Goal: Find specific page/section: Find specific page/section

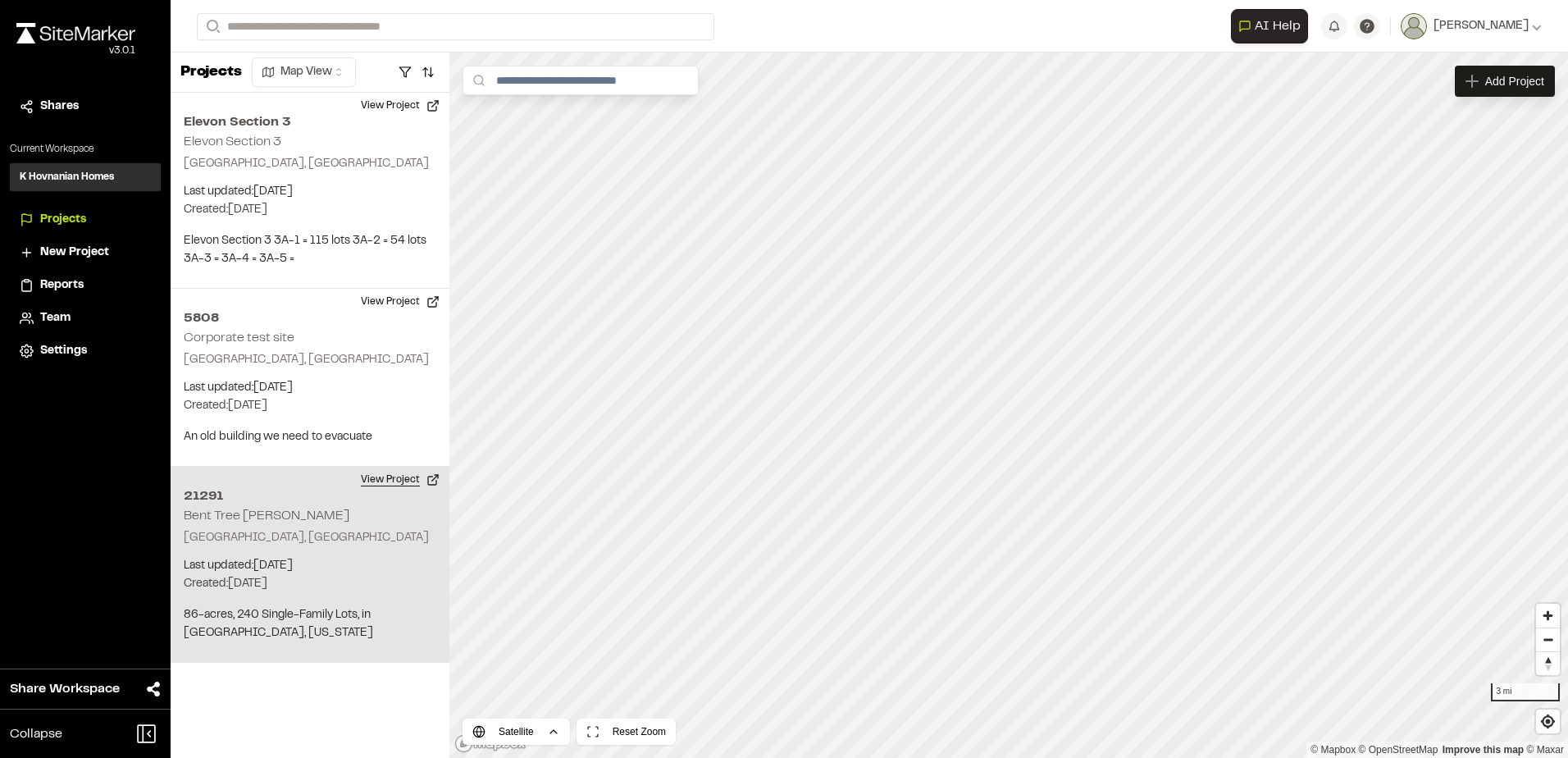
click at [388, 484] on button "View Project" at bounding box center [399, 480] width 98 height 26
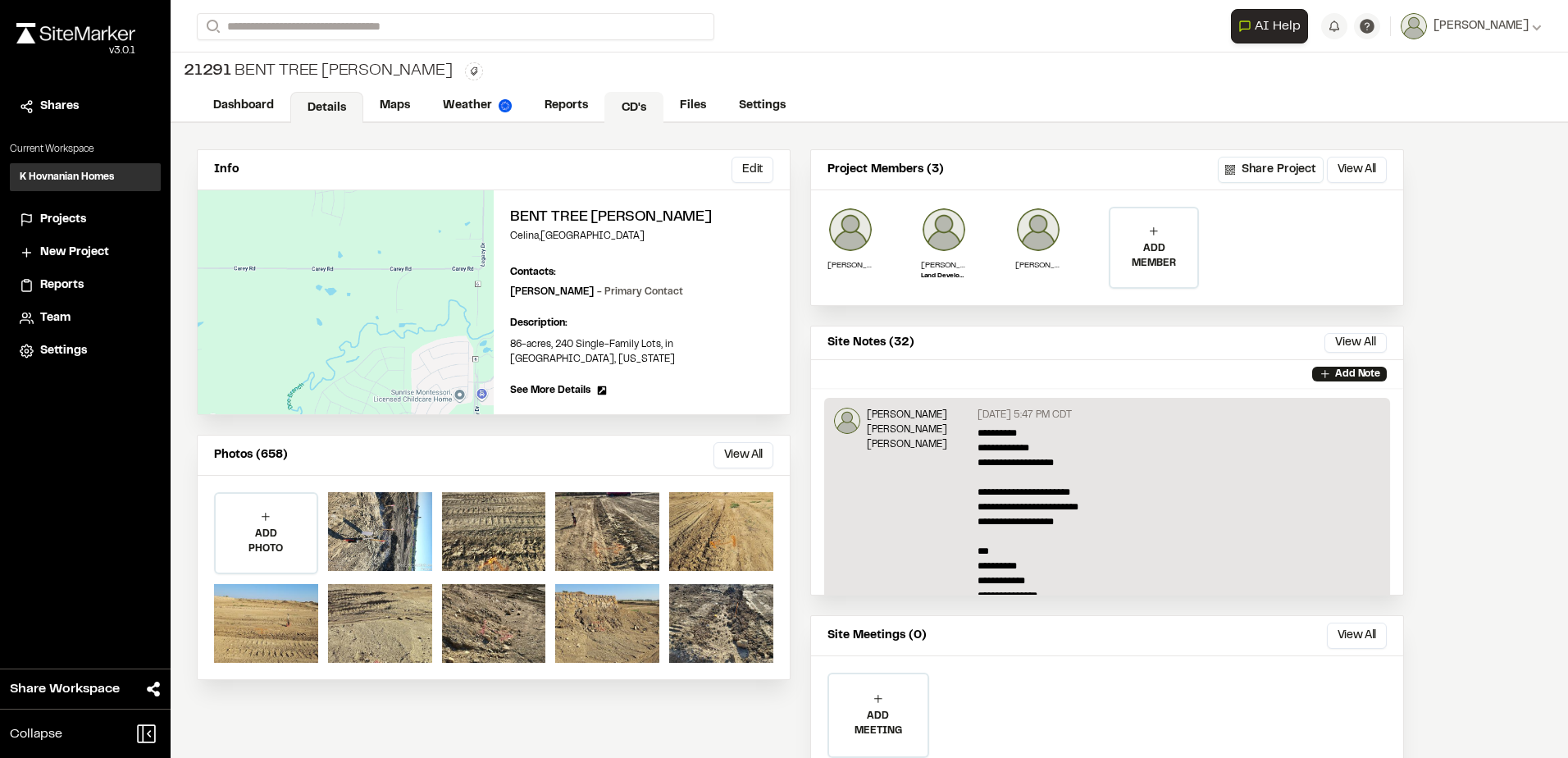
click at [639, 102] on link "CD's" at bounding box center [633, 107] width 59 height 31
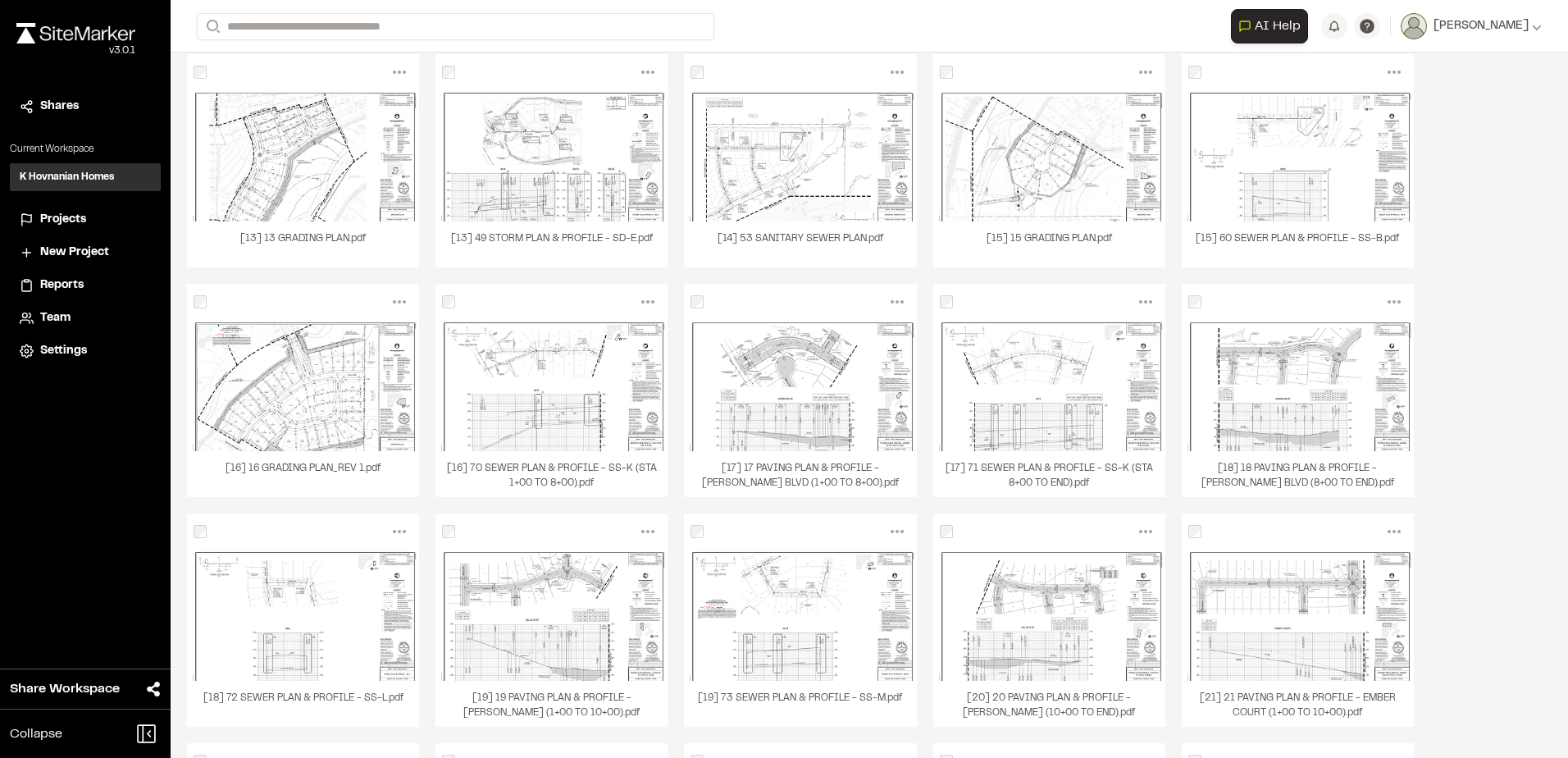
scroll to position [1263, 0]
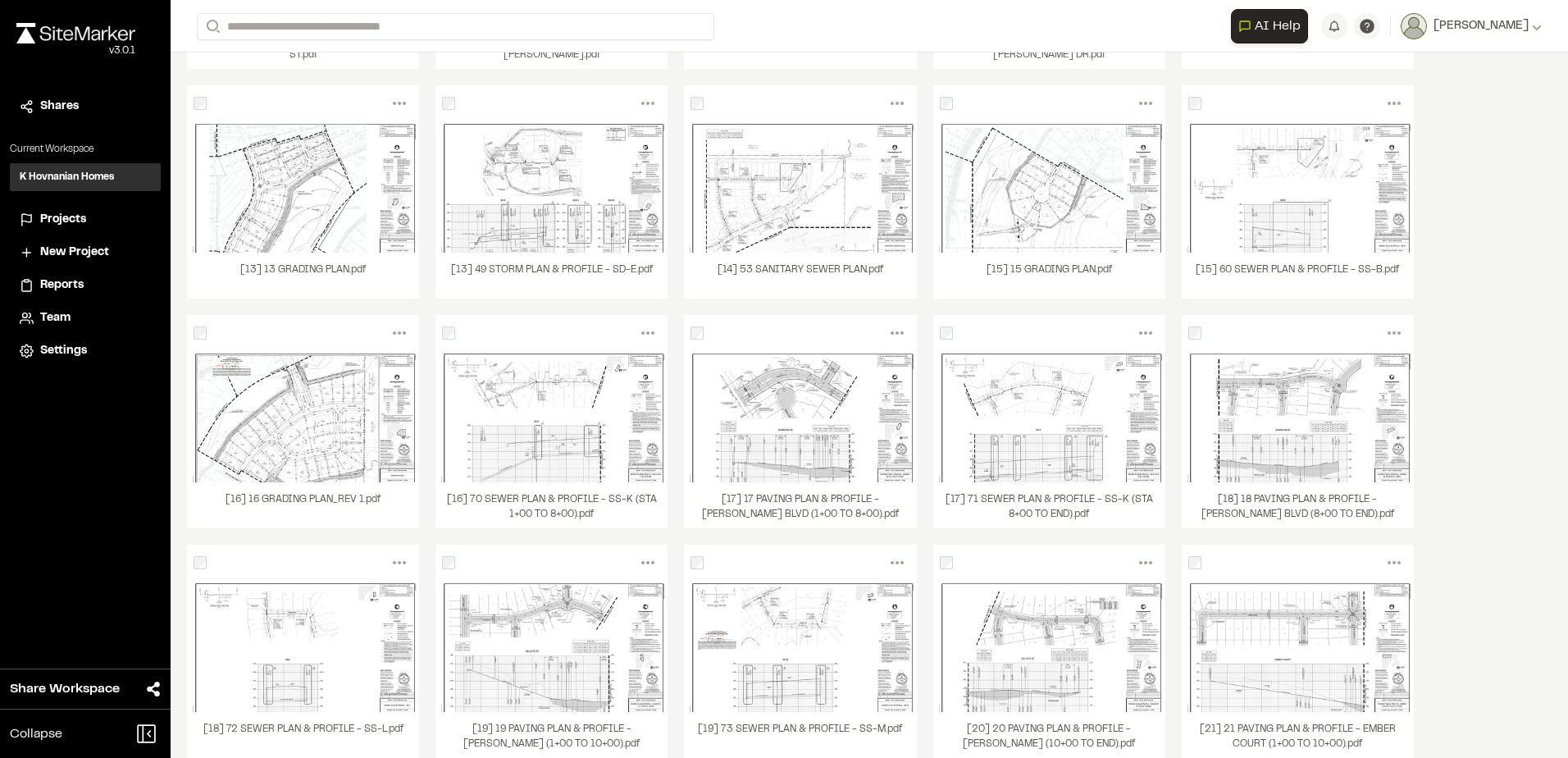
click at [491, 412] on div "VIEW" at bounding box center [552, 416] width 232 height 20
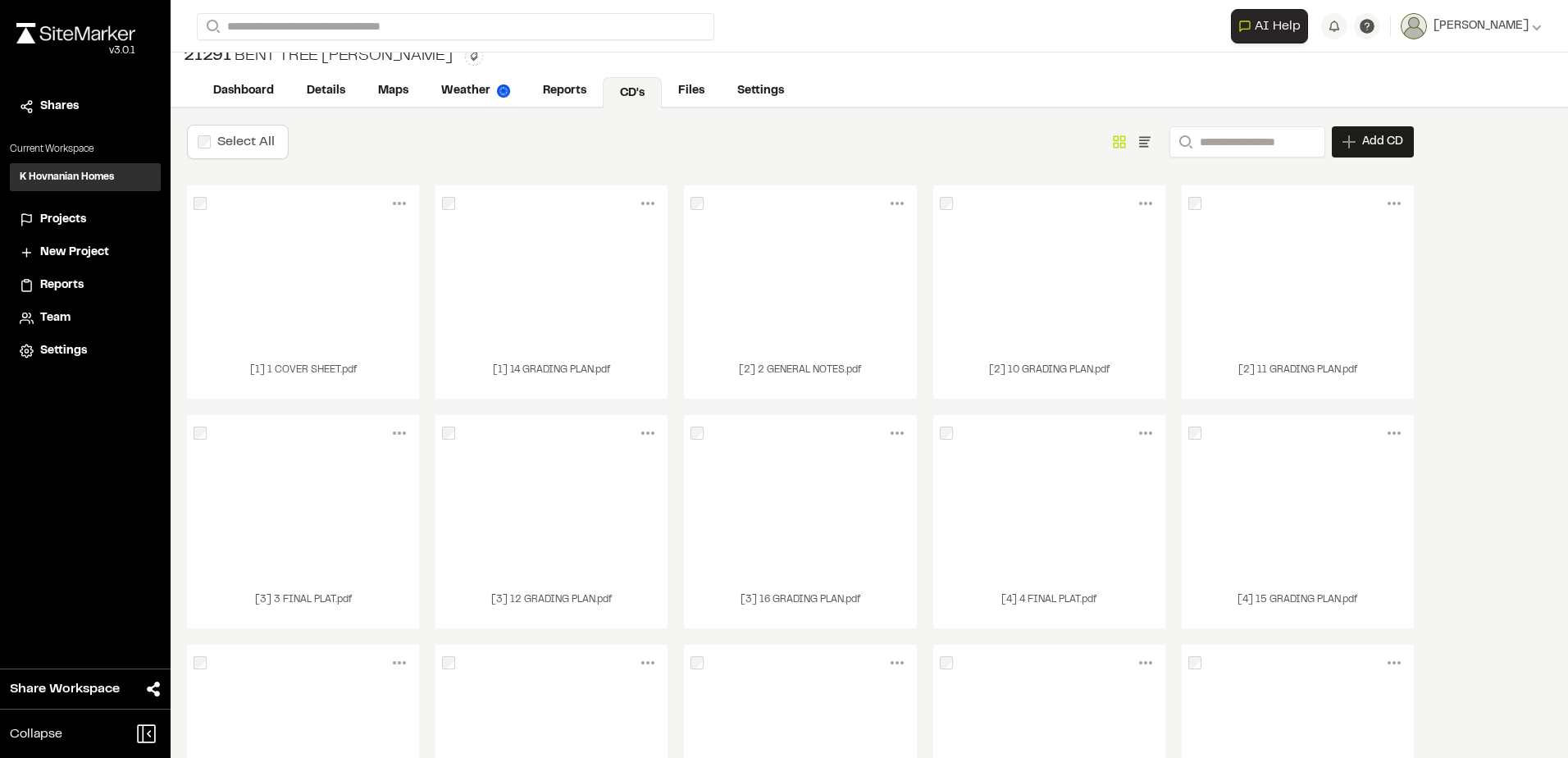
scroll to position [0, 0]
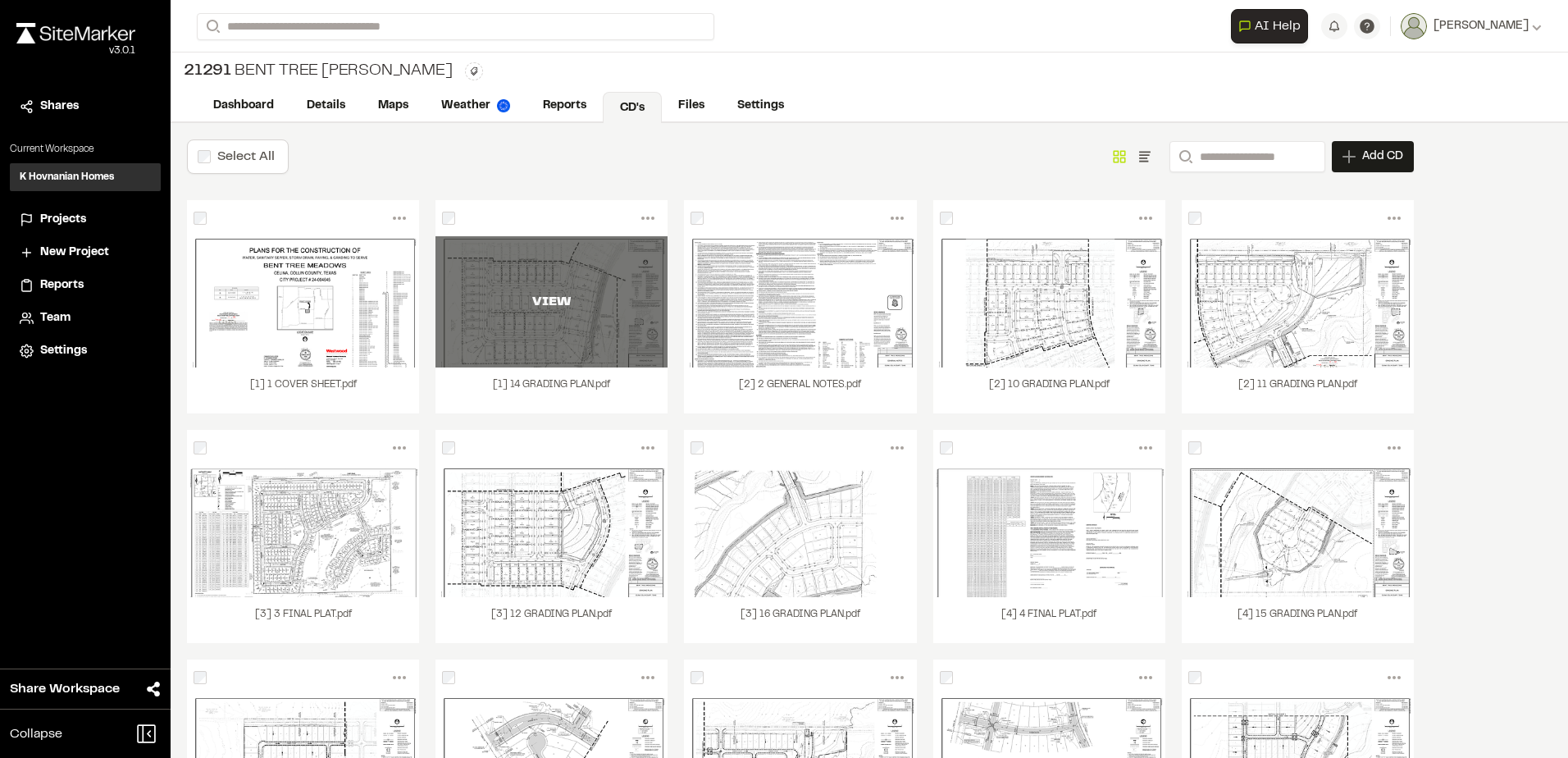
click at [511, 363] on div "VIEW" at bounding box center [552, 301] width 232 height 131
